Goal: Information Seeking & Learning: Understand process/instructions

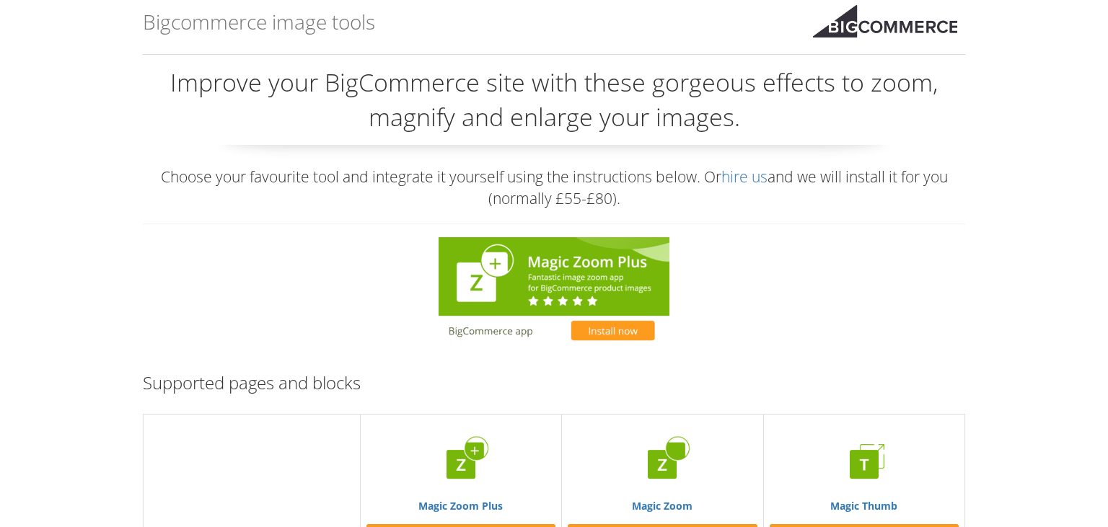
scroll to position [228, 0]
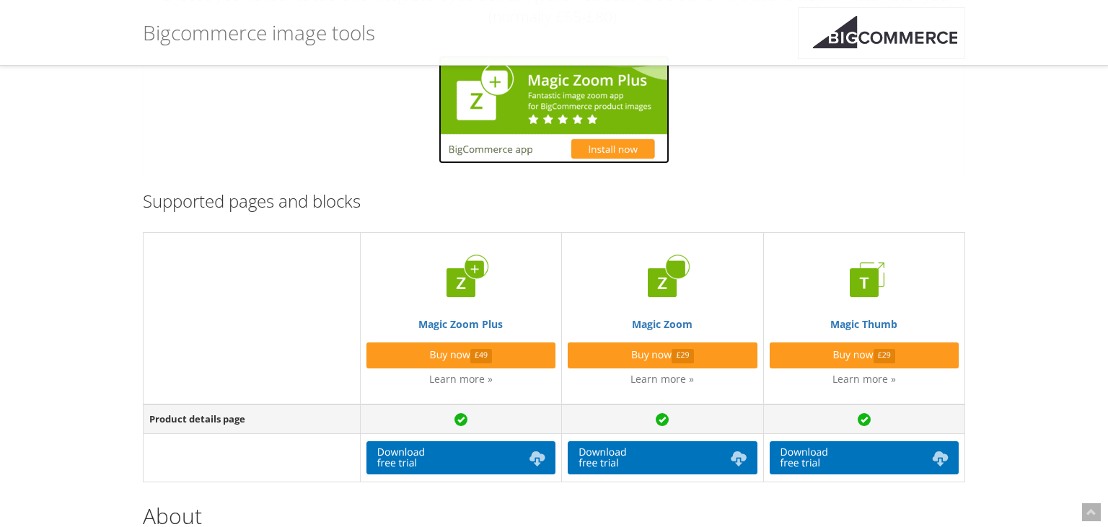
click at [532, 100] on img at bounding box center [554, 110] width 231 height 108
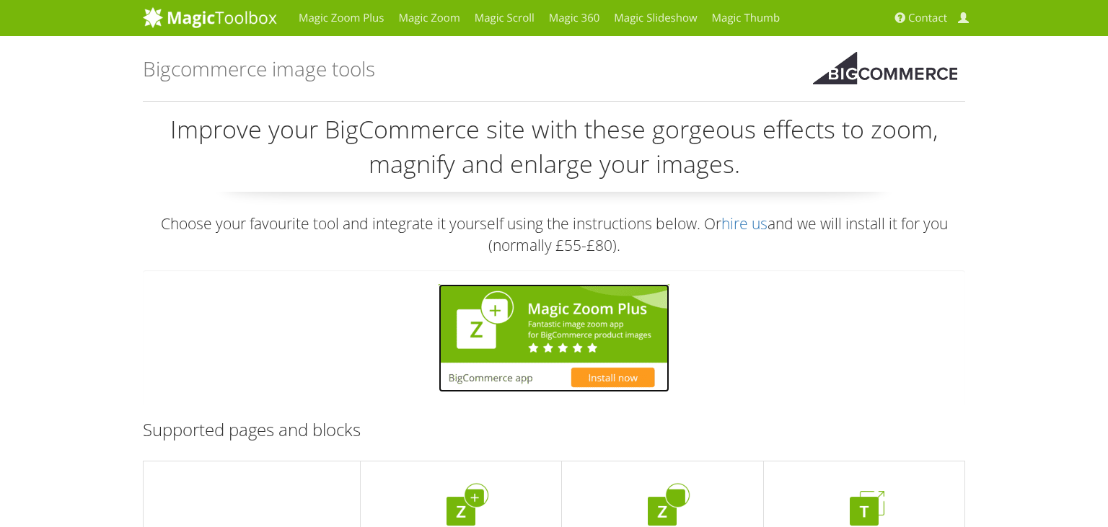
click at [570, 333] on img at bounding box center [554, 338] width 231 height 108
click at [555, 324] on img at bounding box center [554, 338] width 231 height 108
click at [548, 312] on img at bounding box center [554, 338] width 231 height 108
click at [567, 317] on img at bounding box center [554, 338] width 231 height 108
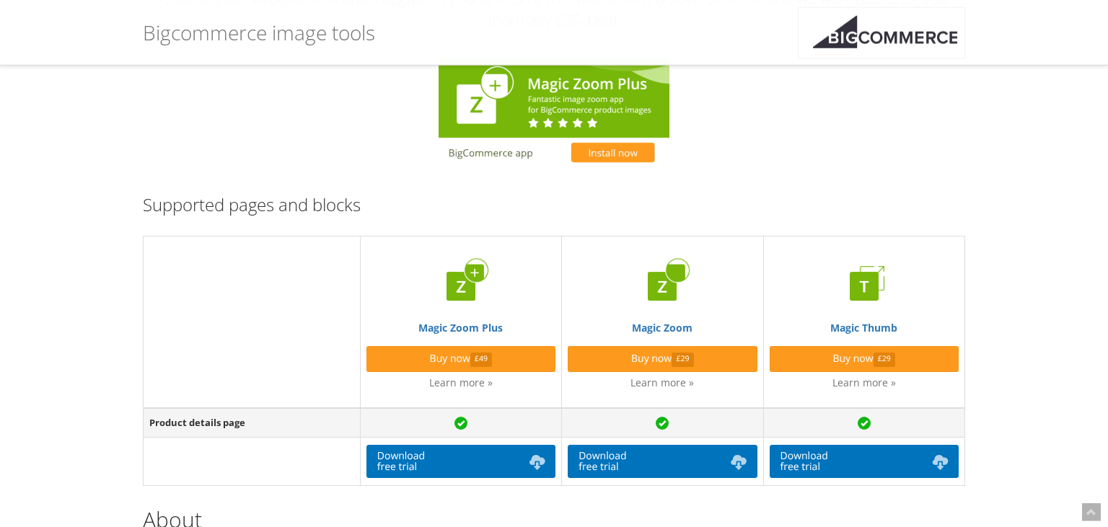
scroll to position [228, 0]
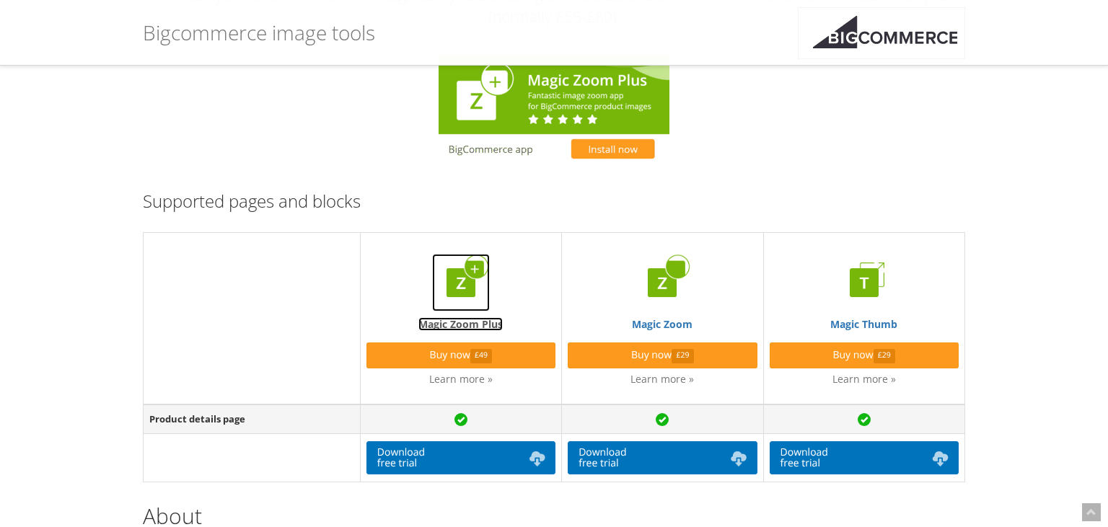
click at [460, 278] on img at bounding box center [461, 283] width 58 height 58
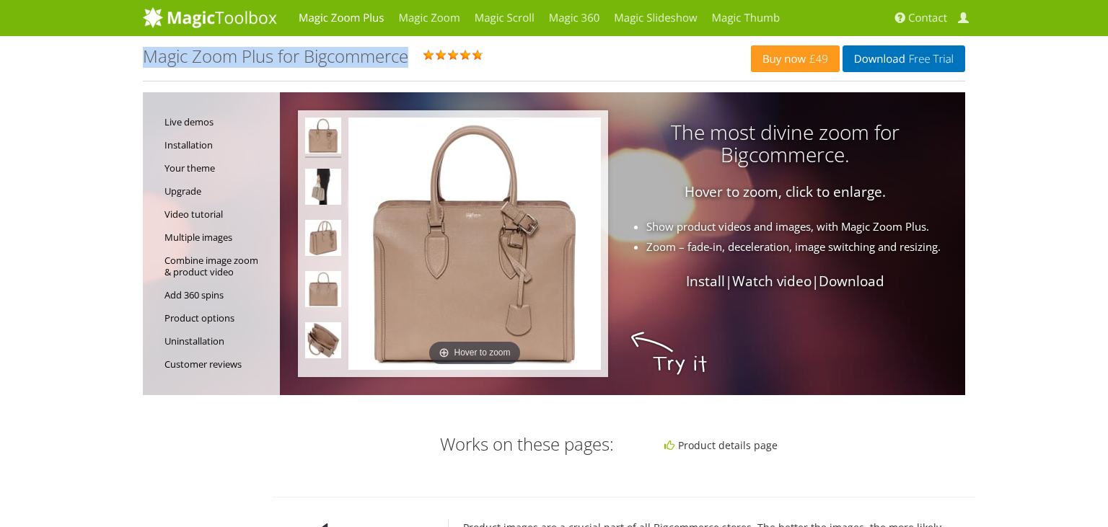
drag, startPoint x: 412, startPoint y: 62, endPoint x: 143, endPoint y: 58, distance: 269.1
click at [143, 58] on h1 "Magic Zoom Plus for Bigcommerce" at bounding box center [275, 56] width 265 height 19
copy h1 "Magic Zoom Plus for Bigcommerce"
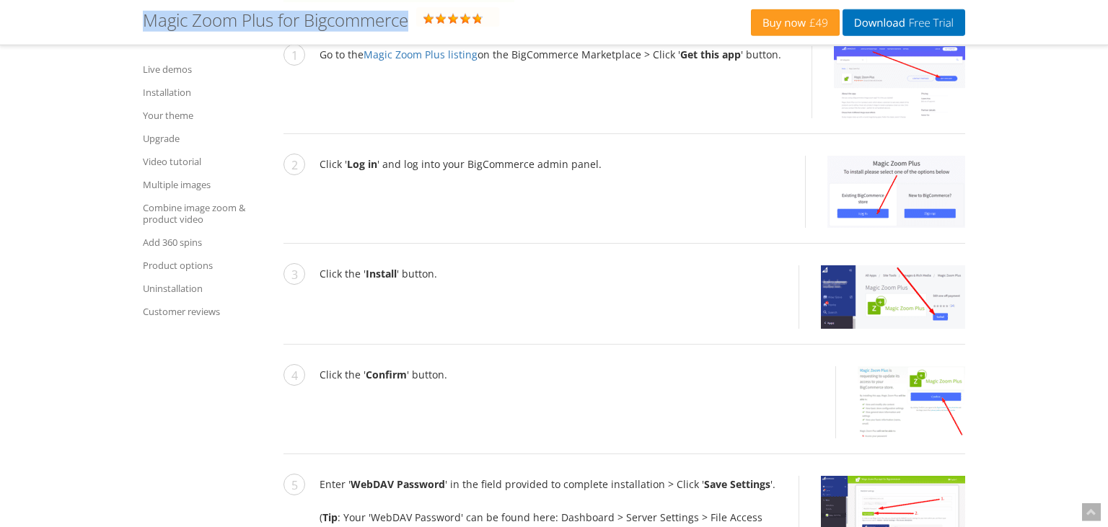
scroll to position [2209, 0]
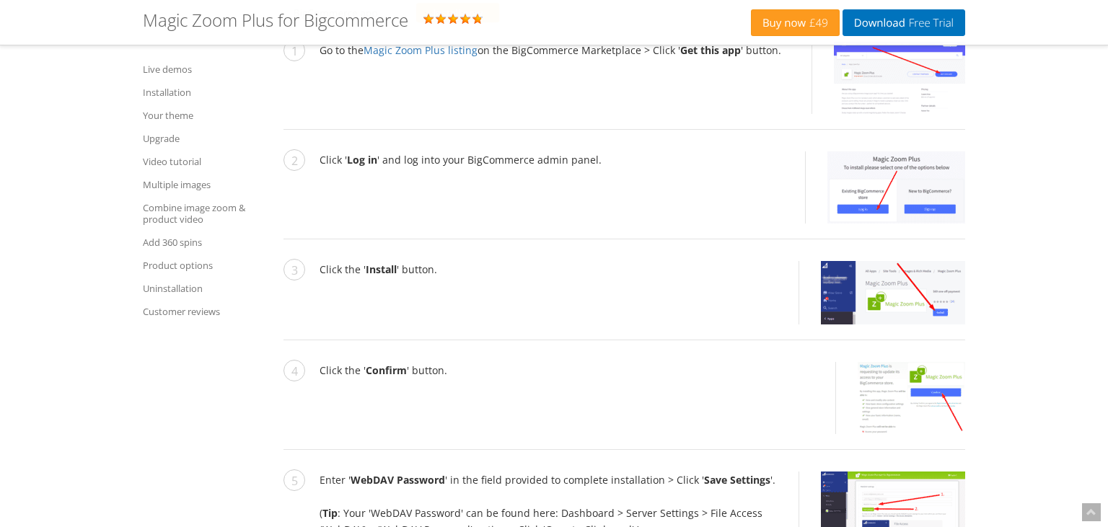
drag, startPoint x: 457, startPoint y: 266, endPoint x: 400, endPoint y: 264, distance: 57.7
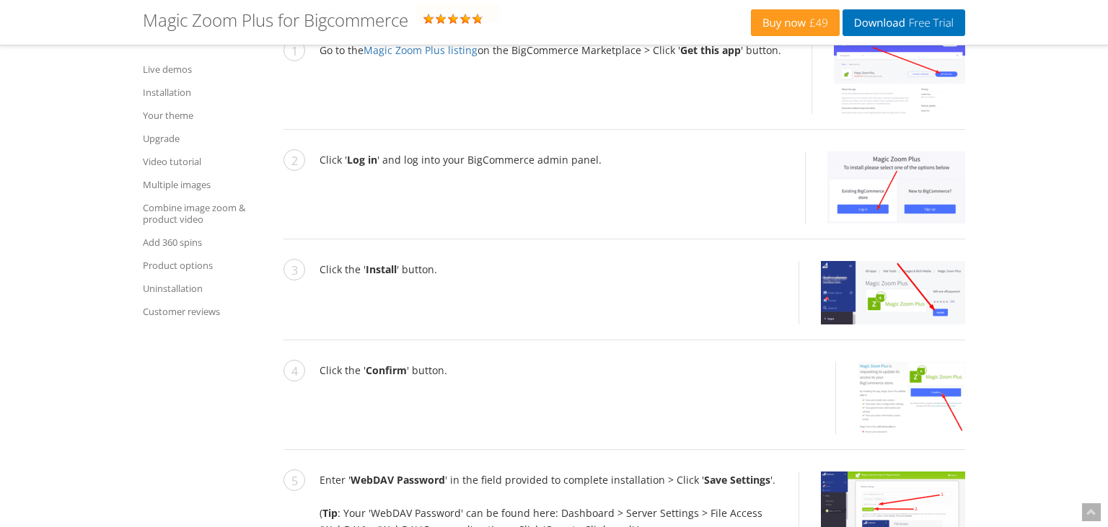
copy p "directly from"
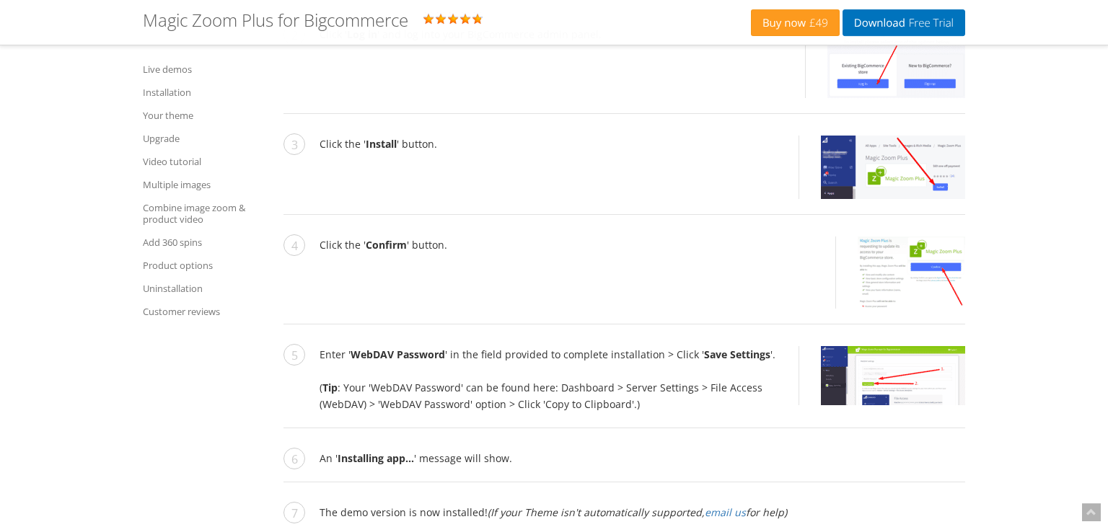
scroll to position [2361, 0]
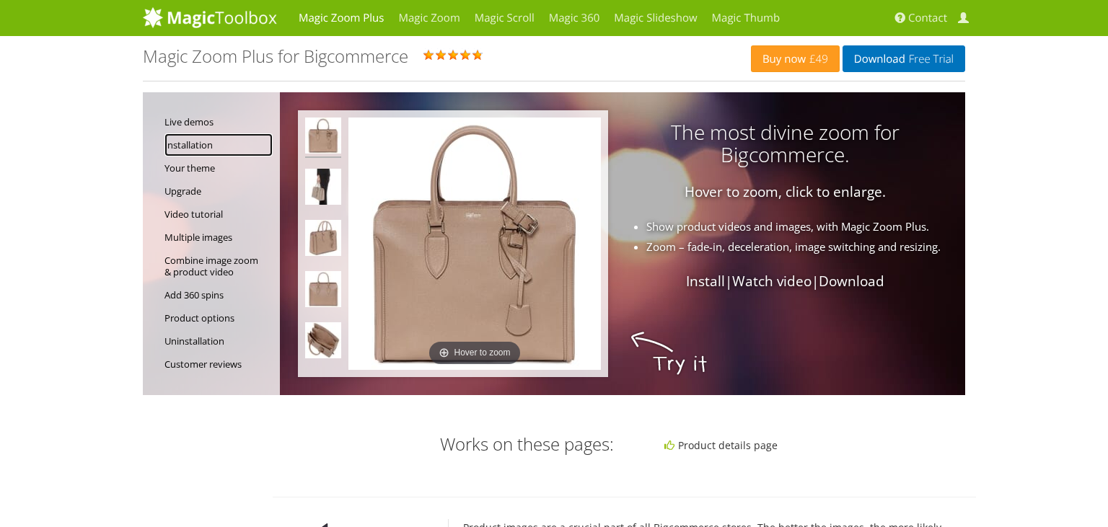
click at [185, 142] on link "Installation" at bounding box center [218, 144] width 108 height 23
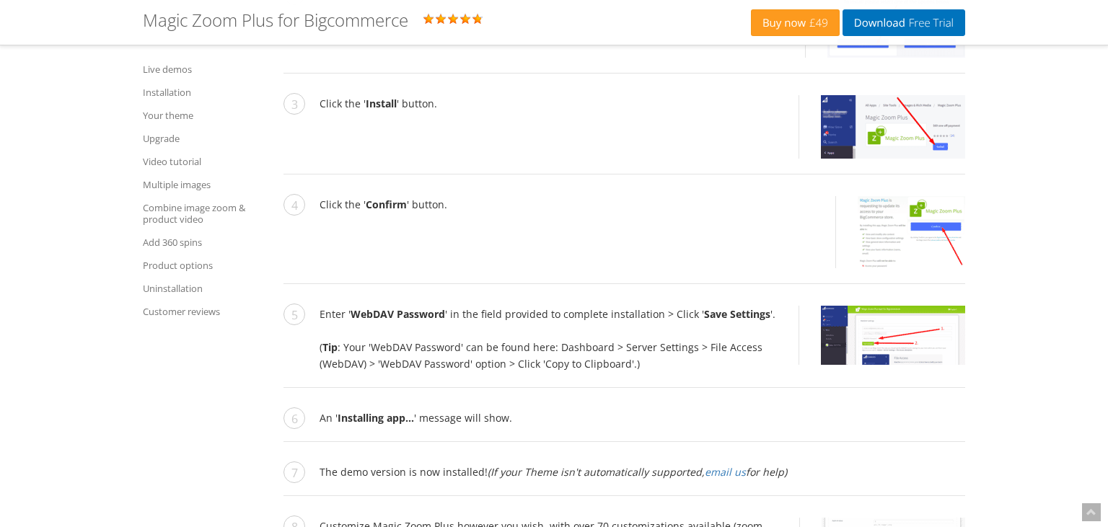
scroll to position [2370, 0]
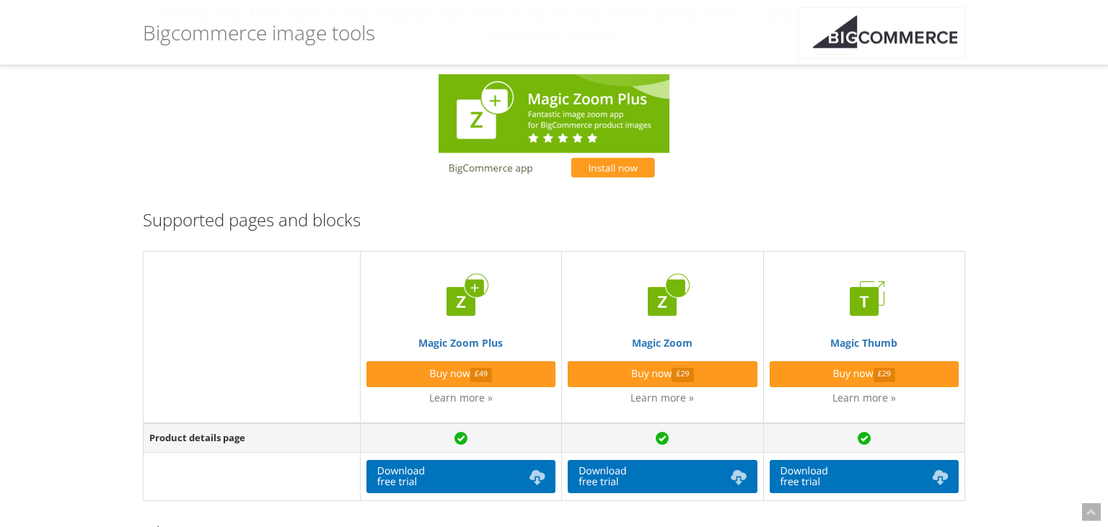
scroll to position [228, 0]
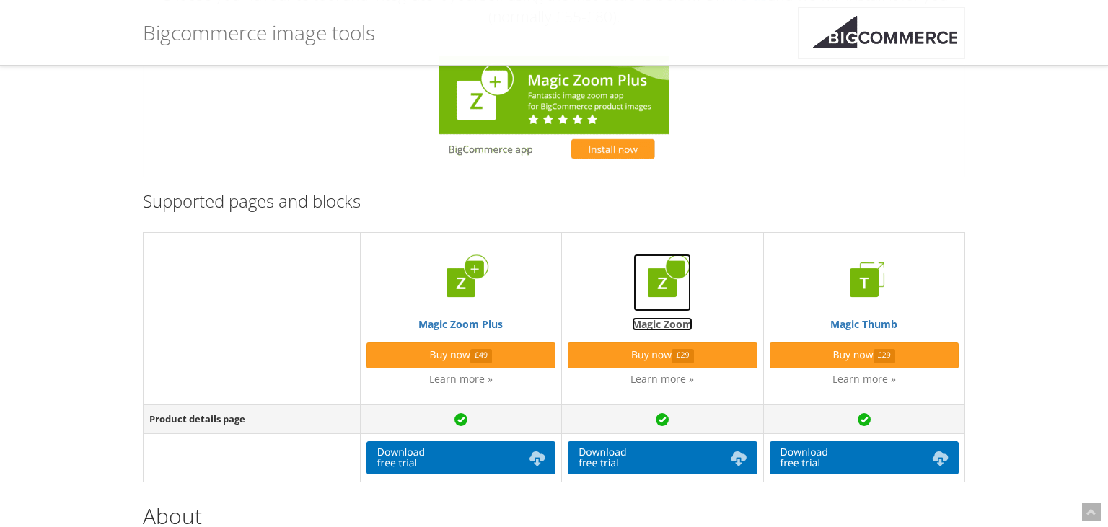
click at [659, 284] on img at bounding box center [662, 283] width 58 height 58
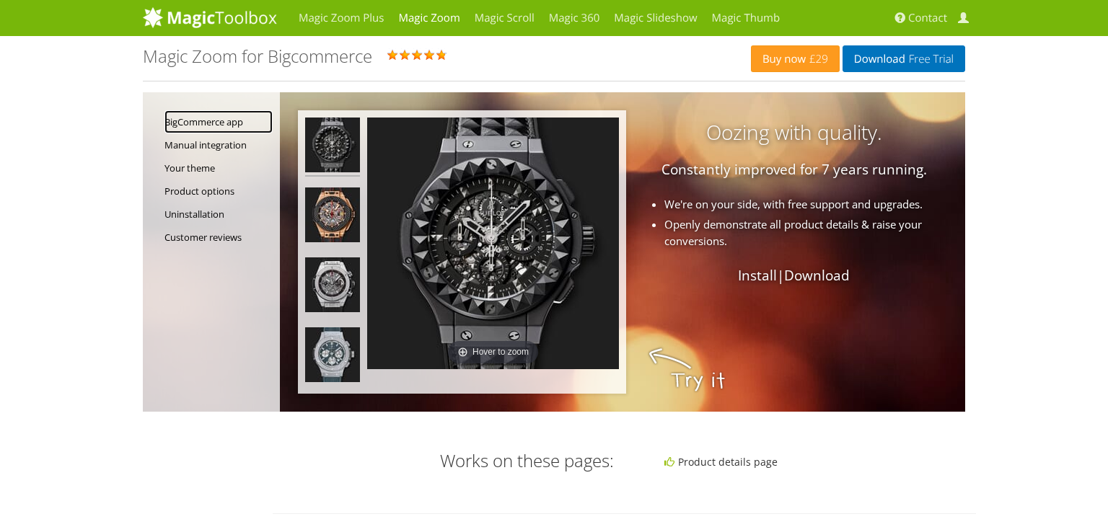
click at [209, 122] on link "BigCommerce app" at bounding box center [218, 121] width 108 height 23
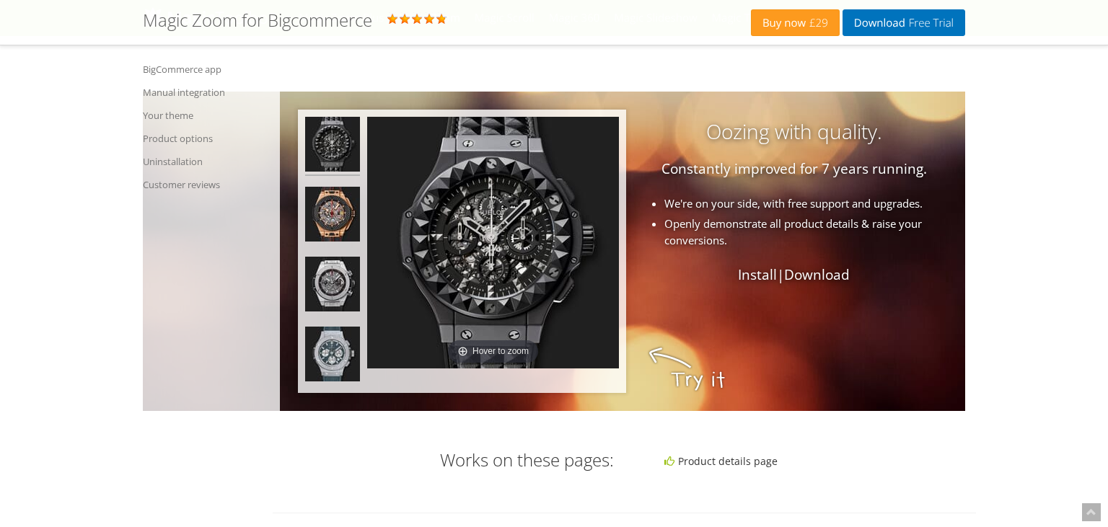
scroll to position [984, 0]
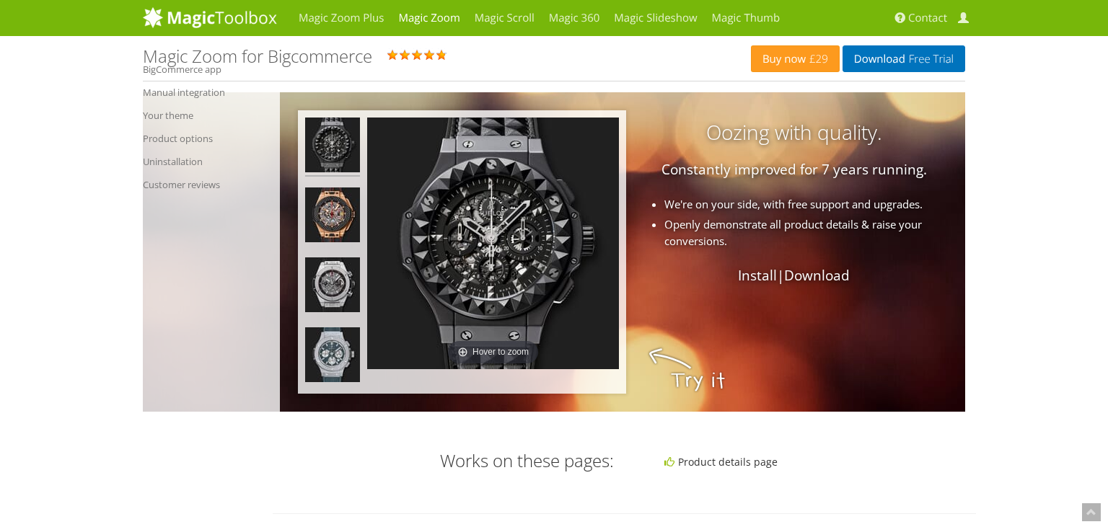
scroll to position [983, 0]
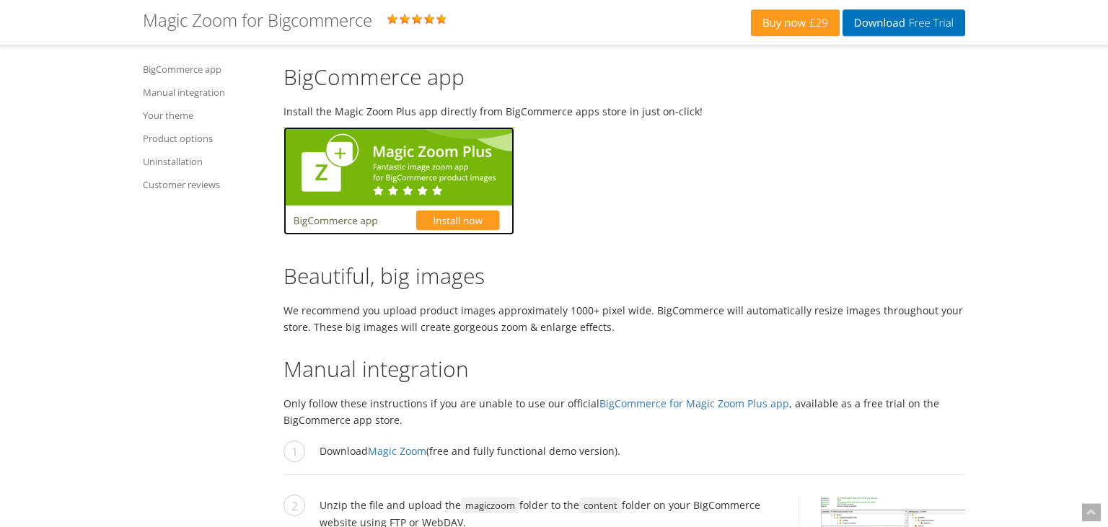
click at [415, 172] on img at bounding box center [398, 181] width 231 height 108
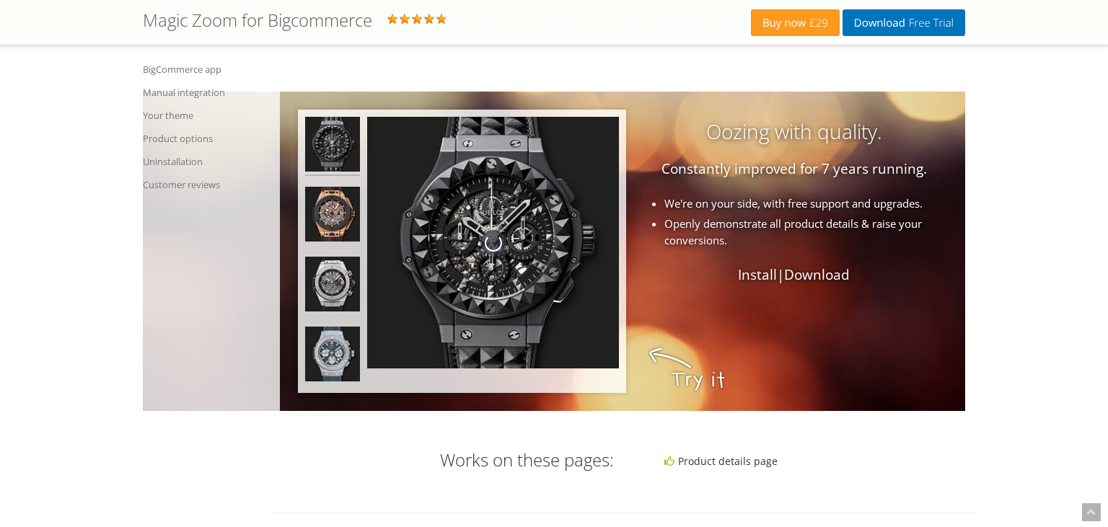
scroll to position [983, 0]
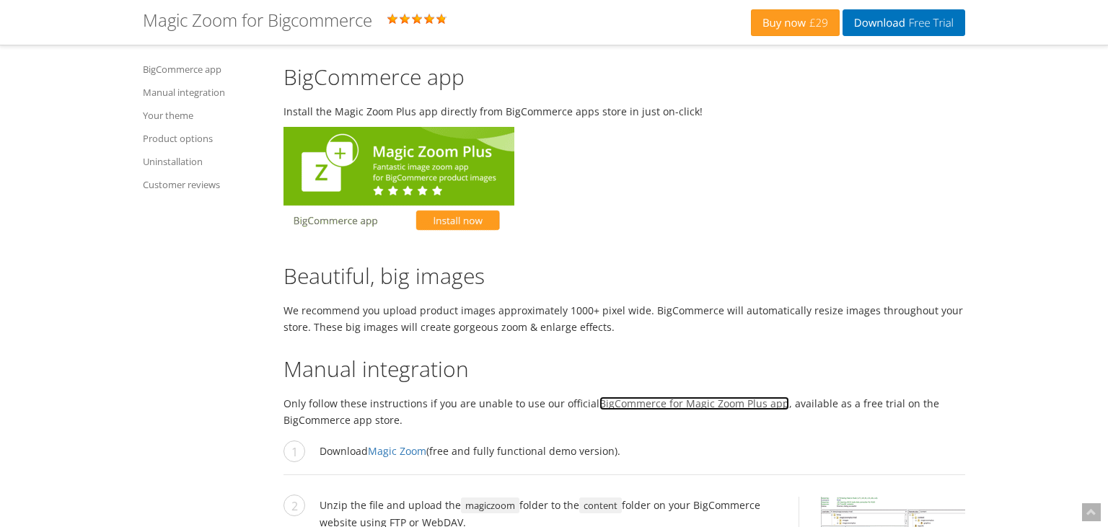
click at [710, 403] on link "BigCommerce for Magic Zoom Plus app" at bounding box center [694, 404] width 190 height 14
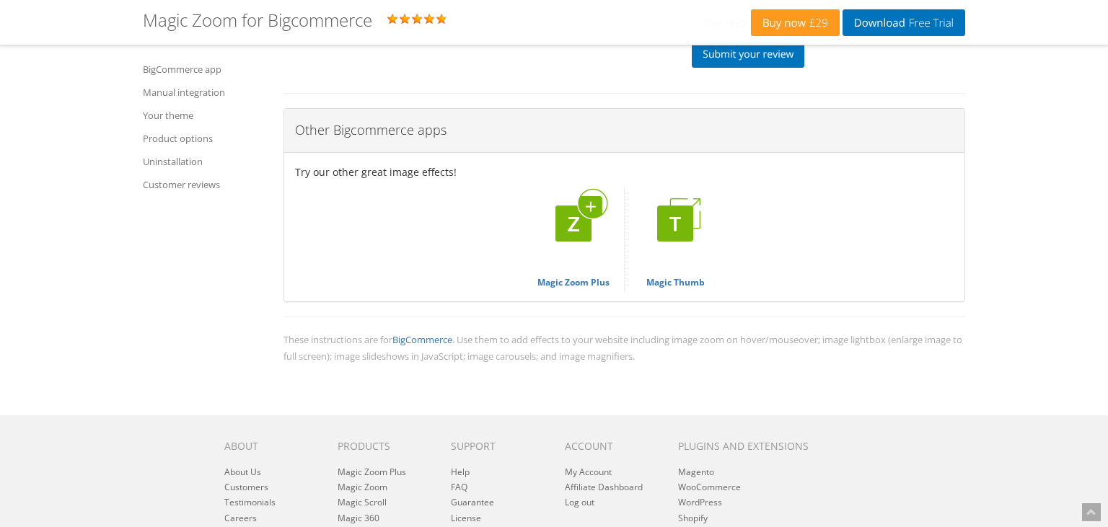
scroll to position [3878, 0]
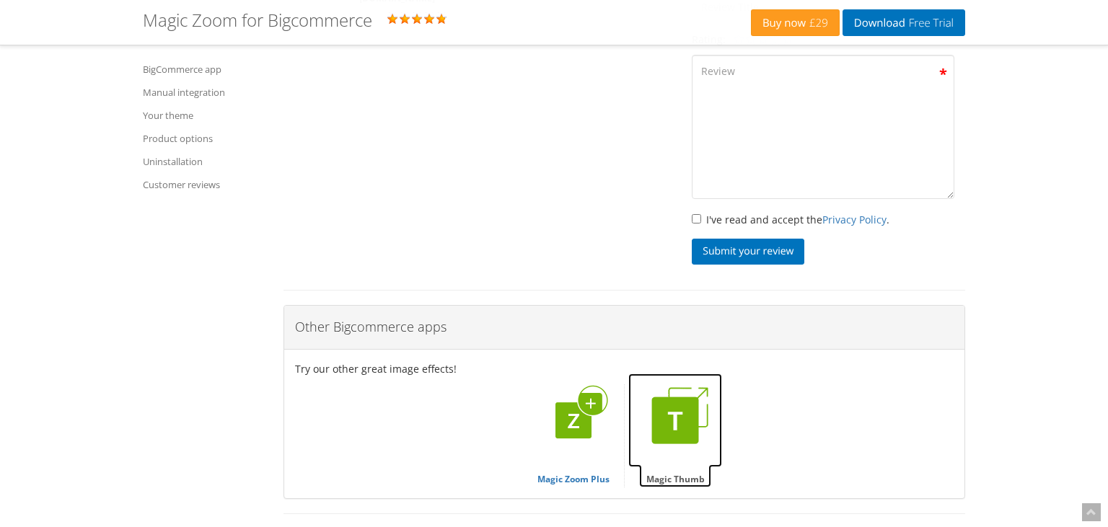
click at [688, 412] on img at bounding box center [675, 421] width 94 height 94
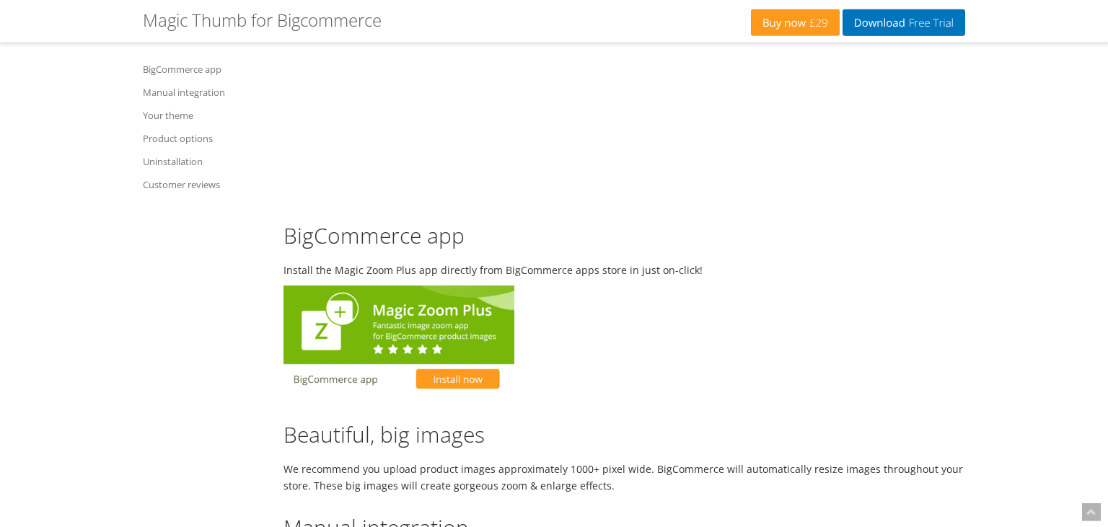
scroll to position [1066, 0]
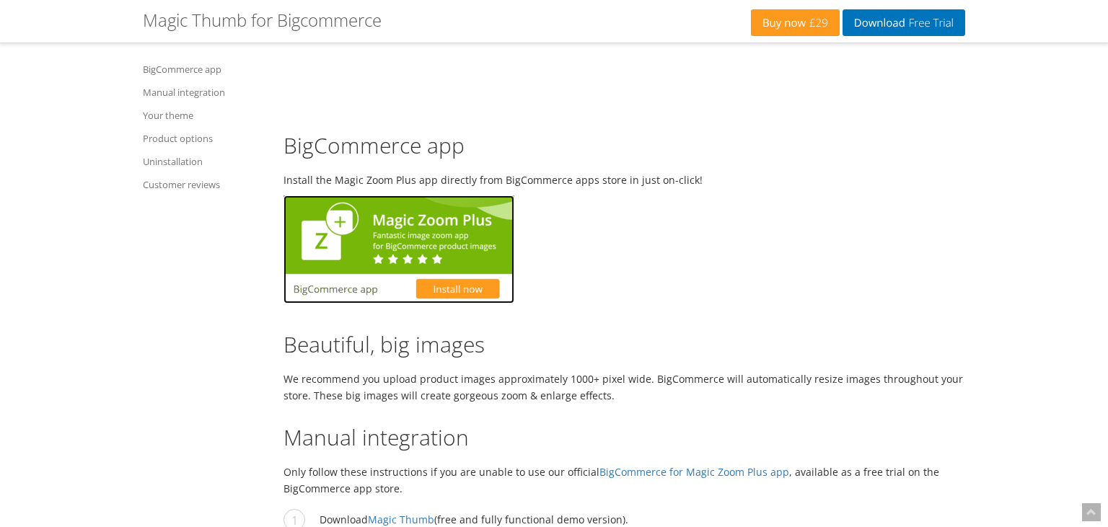
click at [419, 234] on img at bounding box center [398, 249] width 231 height 108
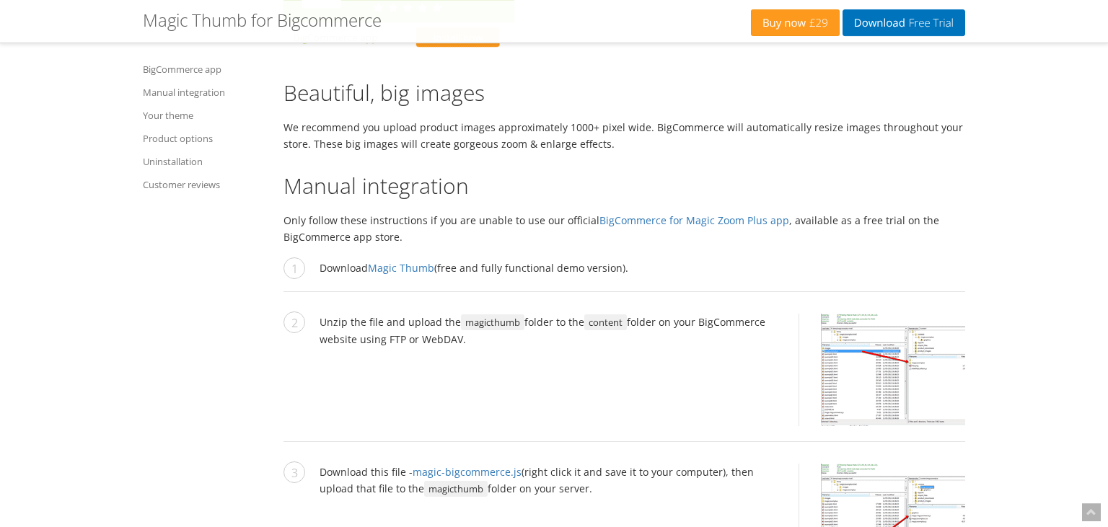
scroll to position [1295, 0]
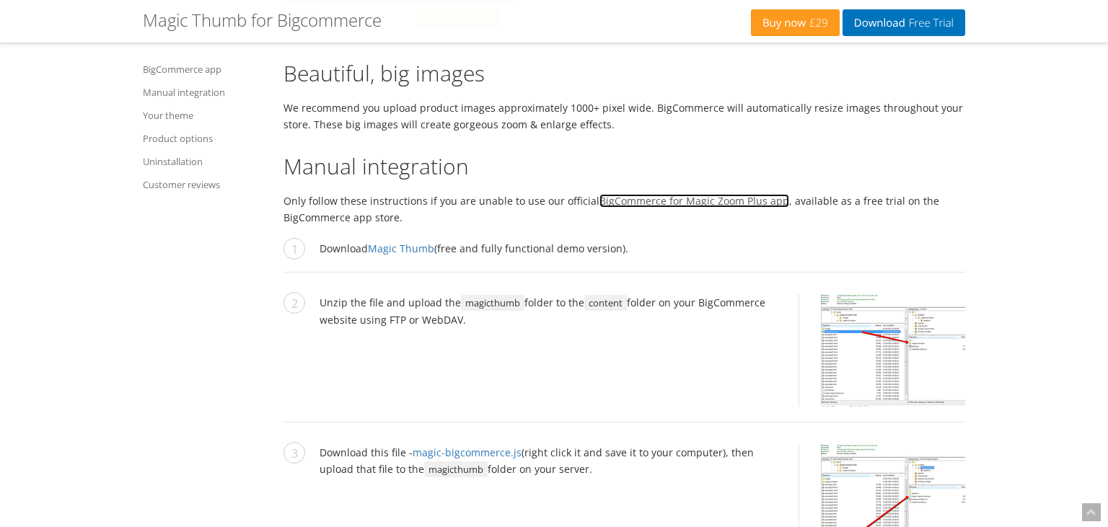
click at [668, 203] on link "BigCommerce for Magic Zoom Plus app" at bounding box center [694, 201] width 190 height 14
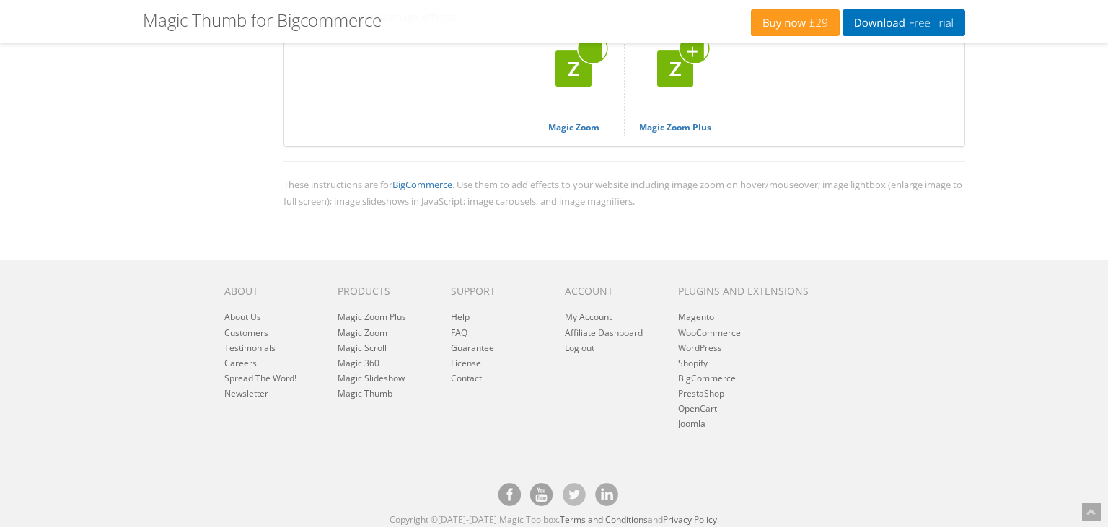
scroll to position [4149, 0]
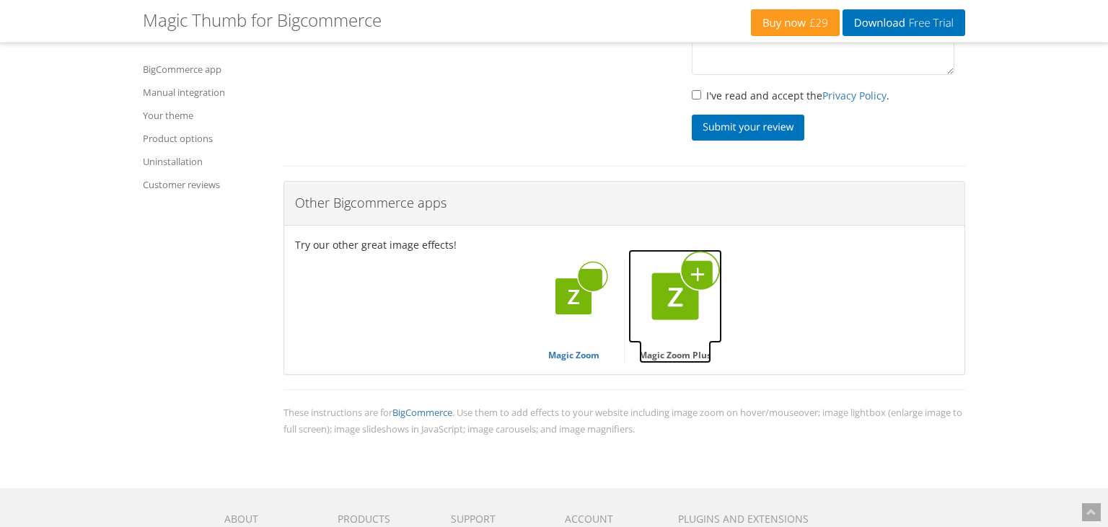
click at [692, 304] on img at bounding box center [675, 297] width 94 height 94
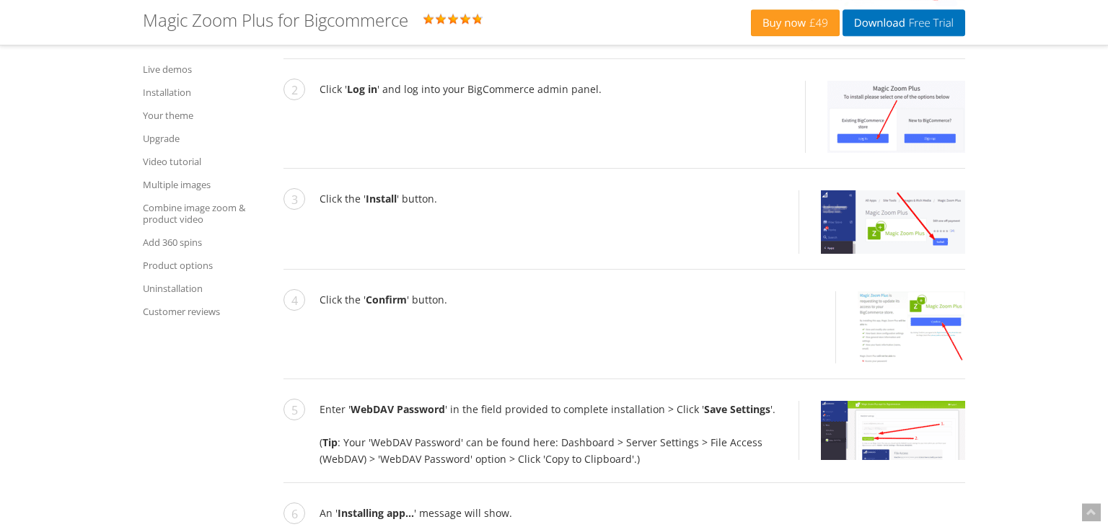
scroll to position [2285, 0]
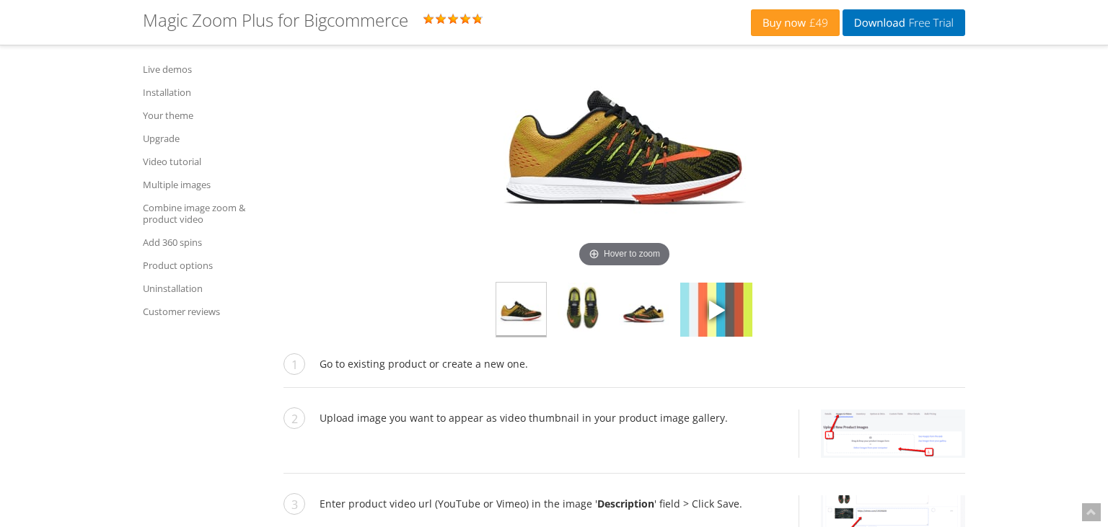
scroll to position [5103, 0]
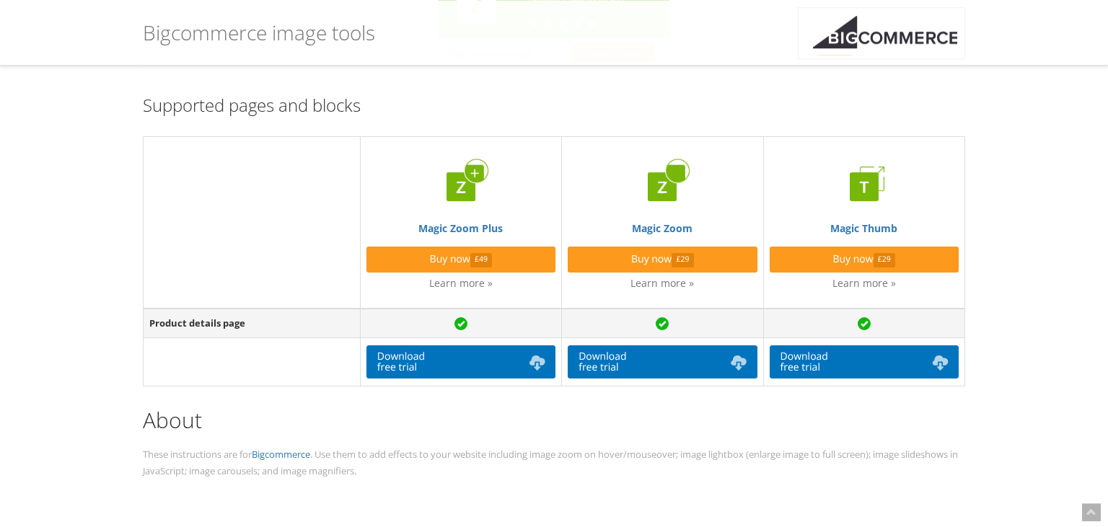
scroll to position [304, 0]
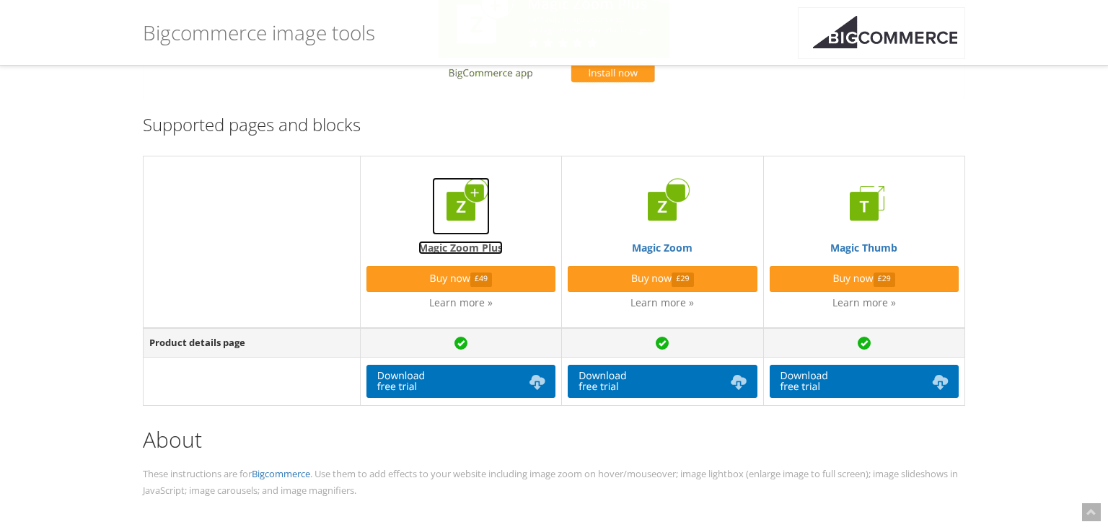
click at [439, 234] on img at bounding box center [461, 206] width 58 height 58
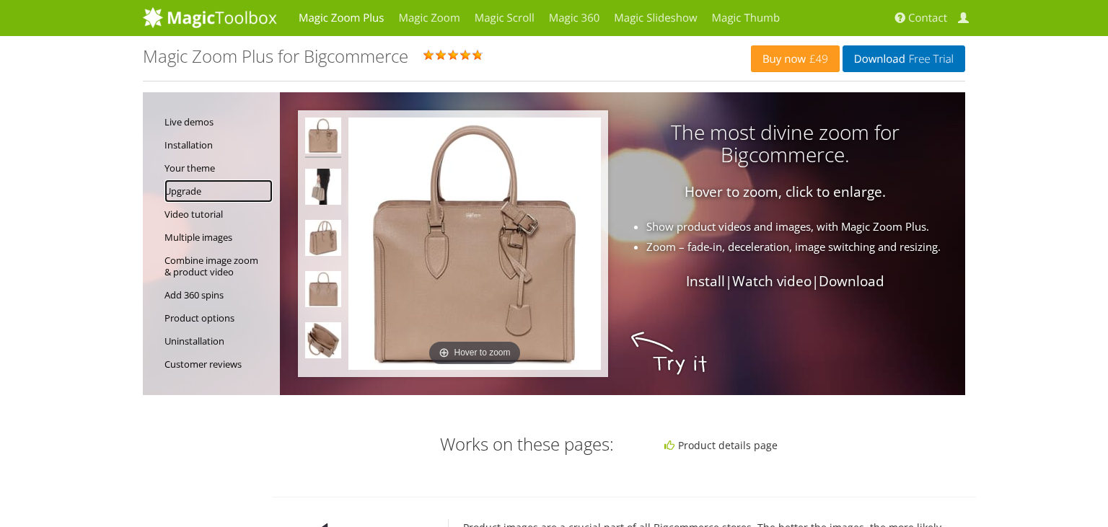
click at [198, 198] on link "Upgrade" at bounding box center [218, 191] width 108 height 23
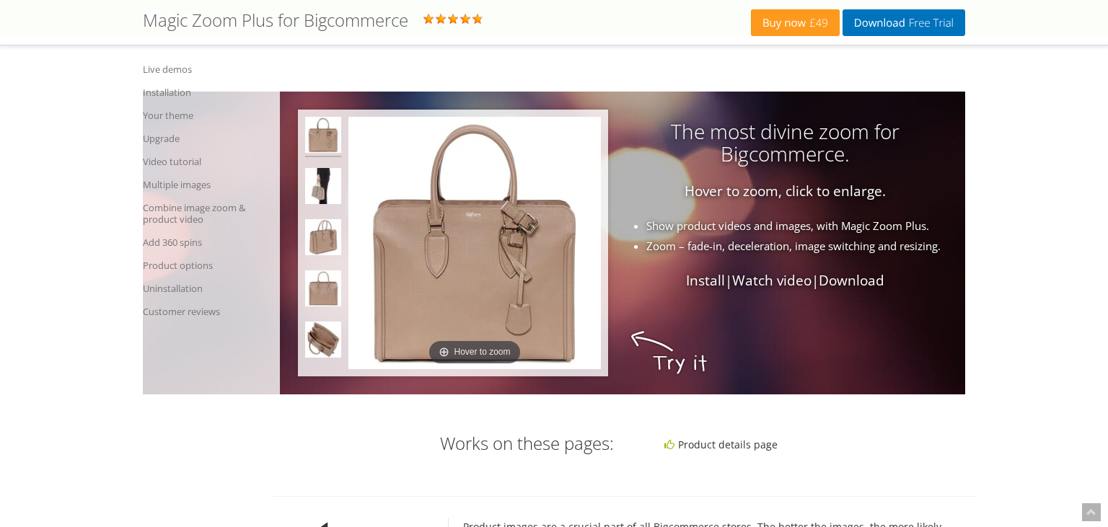
scroll to position [3606, 0]
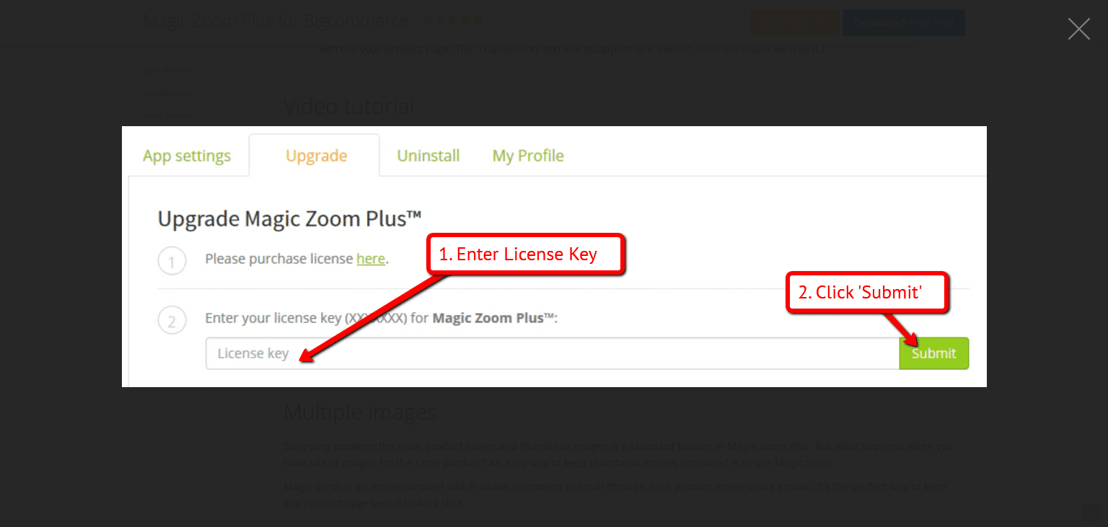
click at [1086, 180] on figure at bounding box center [554, 256] width 1108 height 484
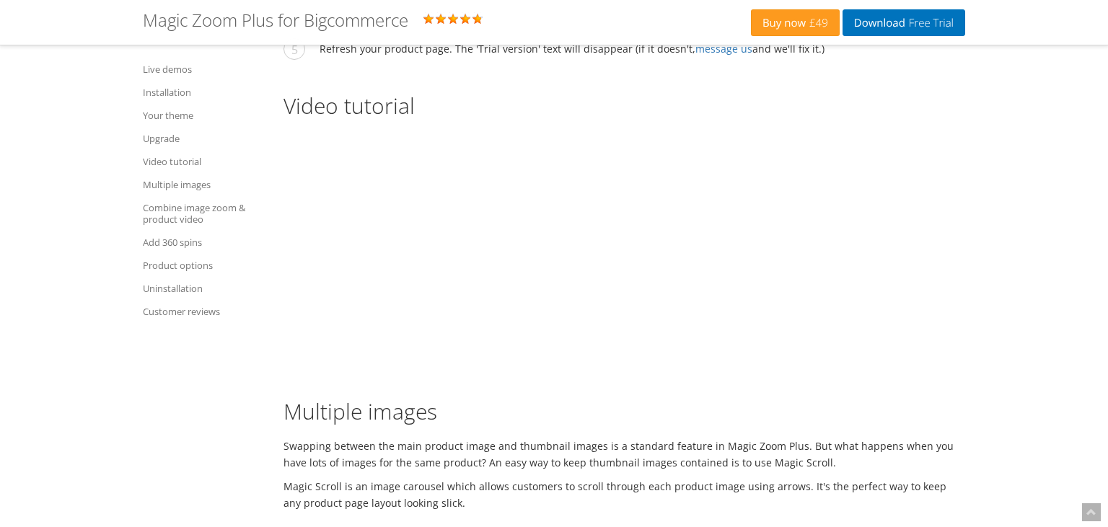
drag, startPoint x: 466, startPoint y: 267, endPoint x: 316, endPoint y: 255, distance: 150.5
copy li "Go to your BigCommerce Magic Zoom Plus settings page ( Dashboard > Apps > Magic…"
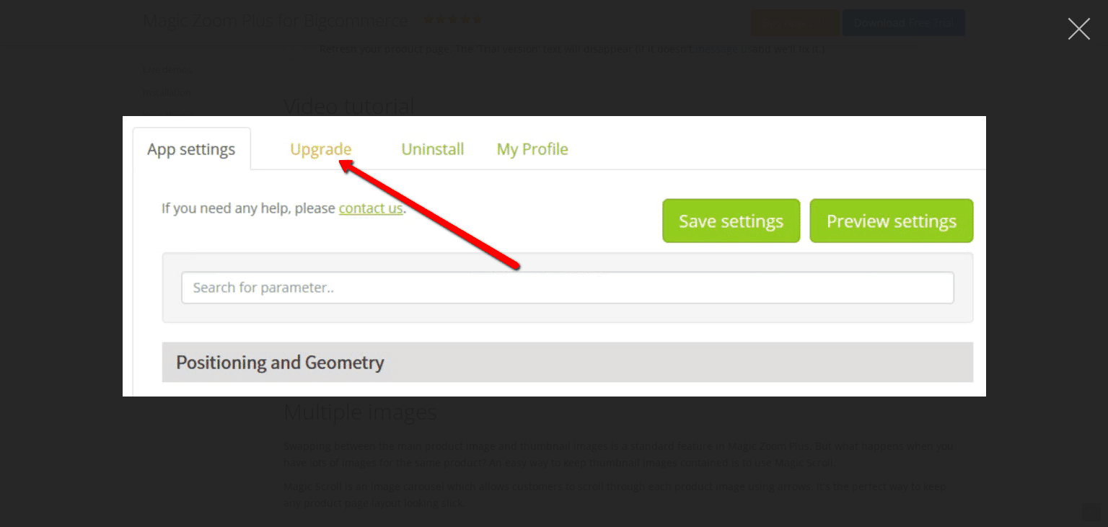
click at [1084, 27] on button "button" at bounding box center [1078, 28] width 43 height 43
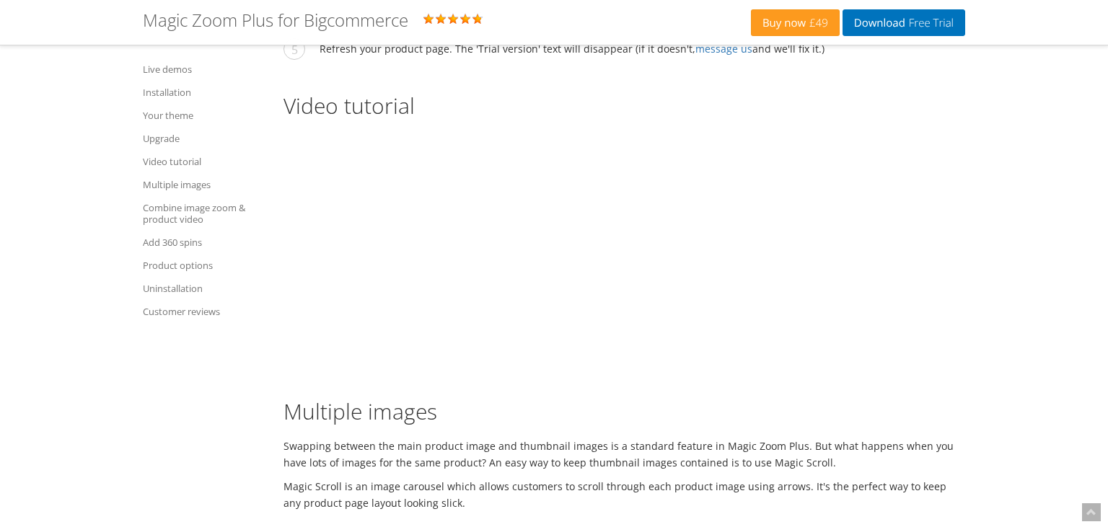
drag, startPoint x: 488, startPoint y: 269, endPoint x: 319, endPoint y: 250, distance: 170.6
copy li "Go to your BigCommerce Magic Zoom Plus settings page ( Dashboard > Apps > Magic…"
drag, startPoint x: 477, startPoint y: 265, endPoint x: 320, endPoint y: 248, distance: 158.8
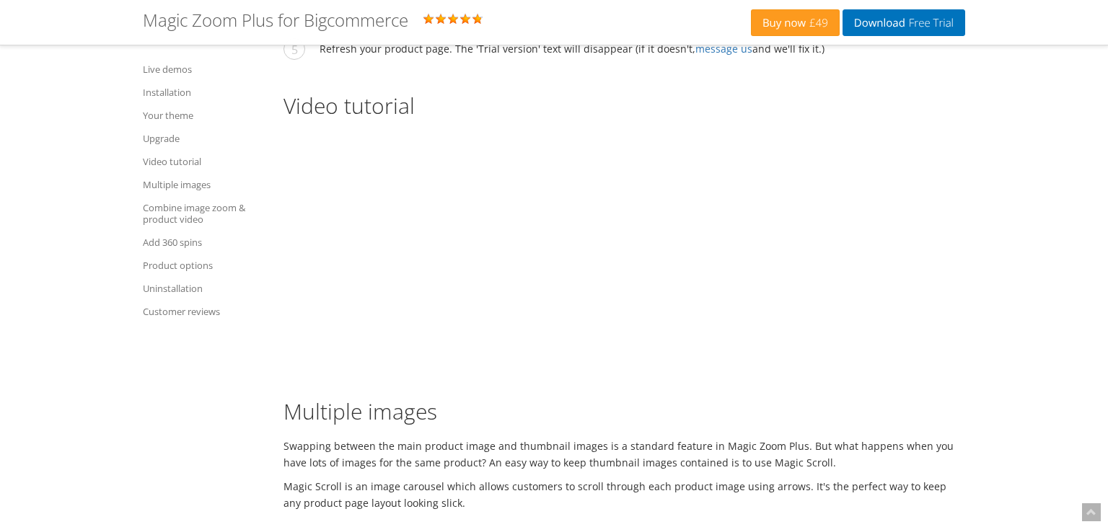
copy li "Go to your BigCommerce Magic Zoom Plus settings page ( Dashboard > Apps > Magic…"
drag, startPoint x: 618, startPoint y: 333, endPoint x: 356, endPoint y: 336, distance: 262.6
